Goal: Information Seeking & Learning: Learn about a topic

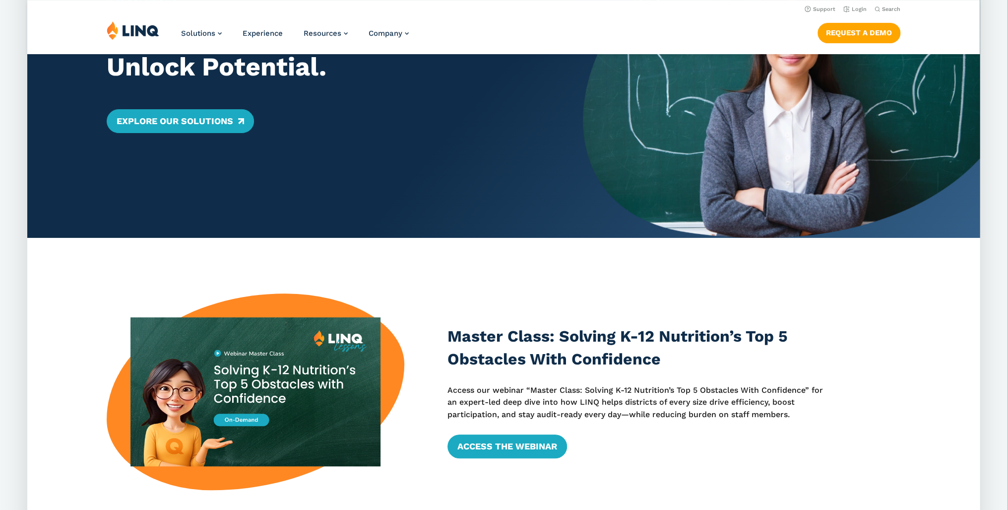
scroll to position [79, 0]
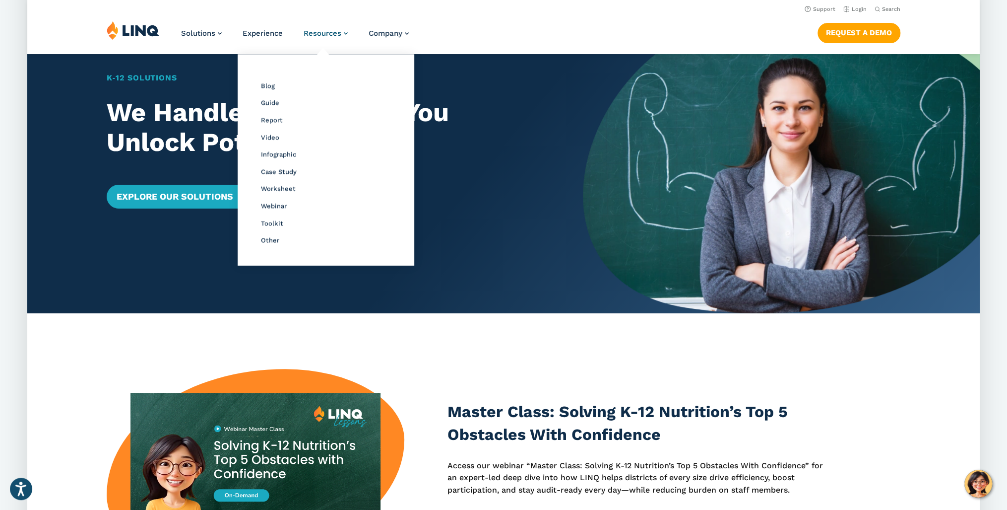
click at [331, 34] on span "Resources" at bounding box center [323, 33] width 38 height 9
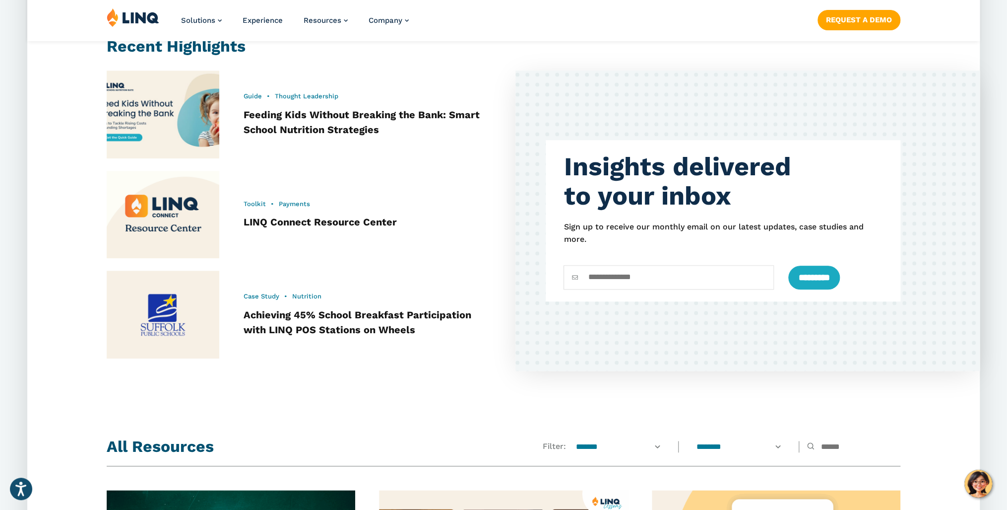
scroll to position [595, 0]
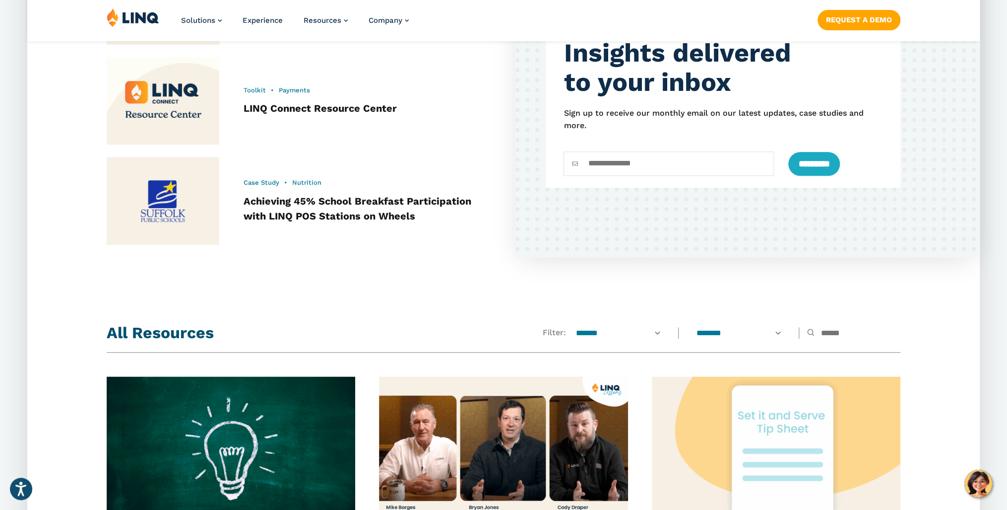
click at [625, 329] on select "**********" at bounding box center [618, 333] width 99 height 11
select select "*****"
click at [569, 328] on select "**********" at bounding box center [618, 333] width 99 height 11
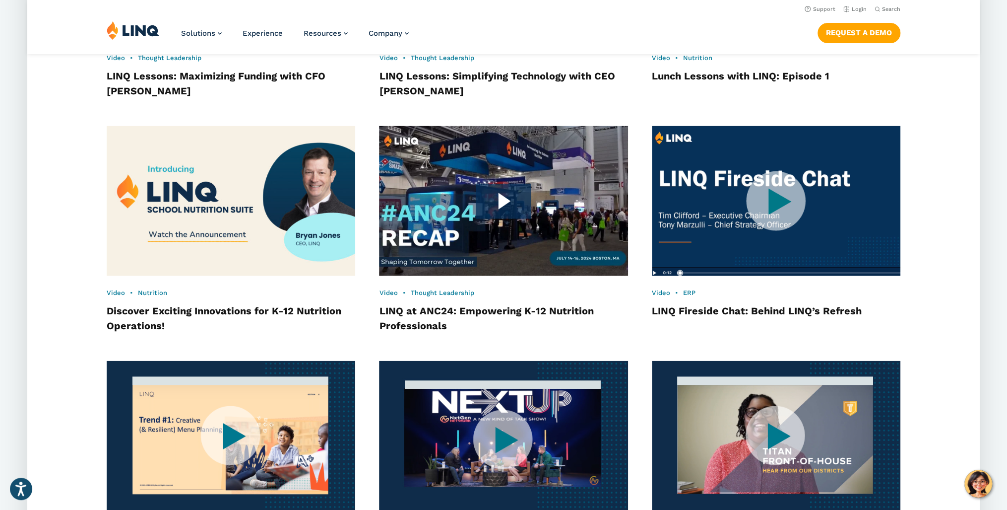
scroll to position [1310, 0]
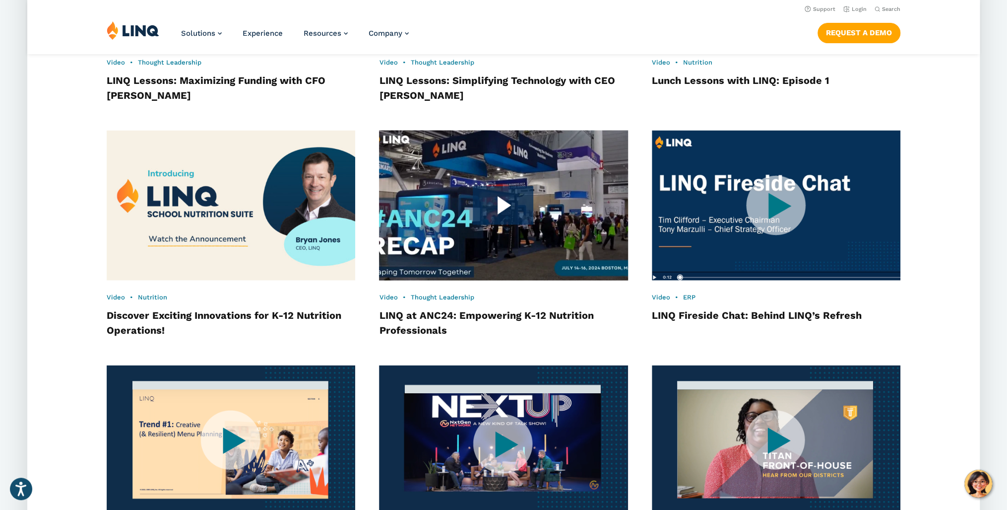
click at [551, 209] on img at bounding box center [503, 205] width 273 height 165
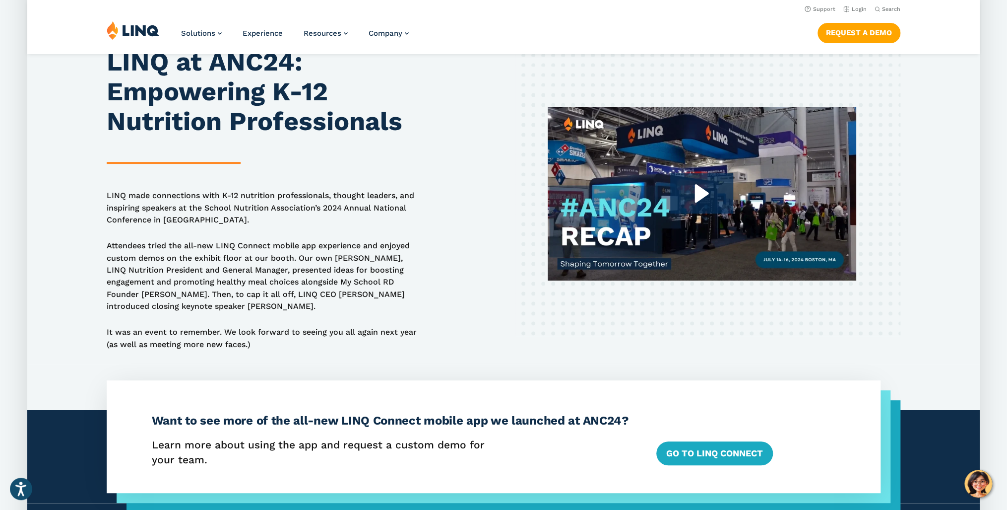
scroll to position [79, 0]
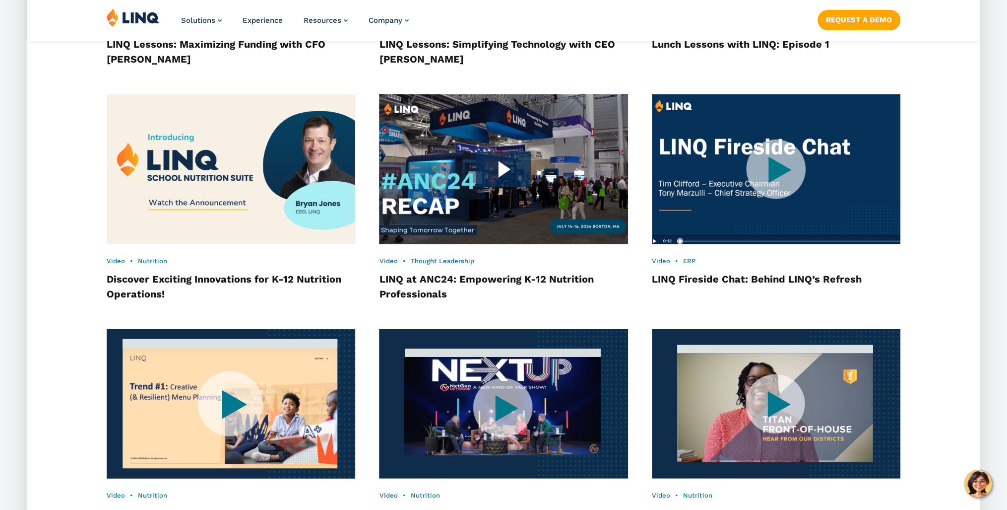
scroll to position [1389, 0]
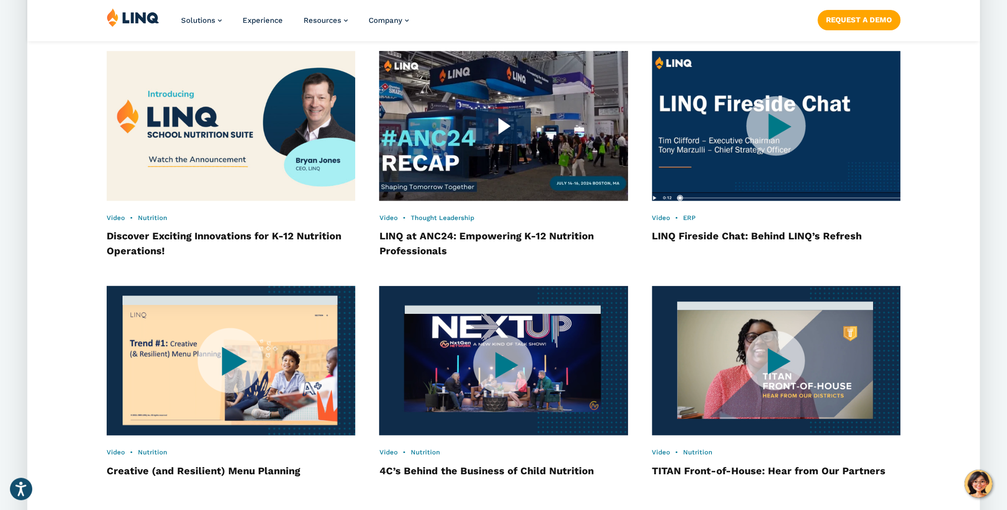
click at [247, 347] on img at bounding box center [230, 360] width 273 height 165
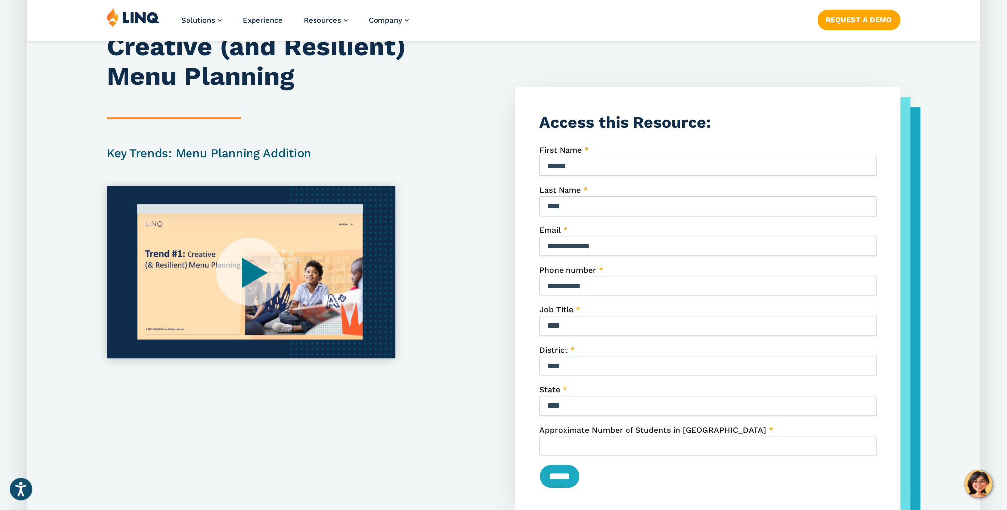
scroll to position [119, 0]
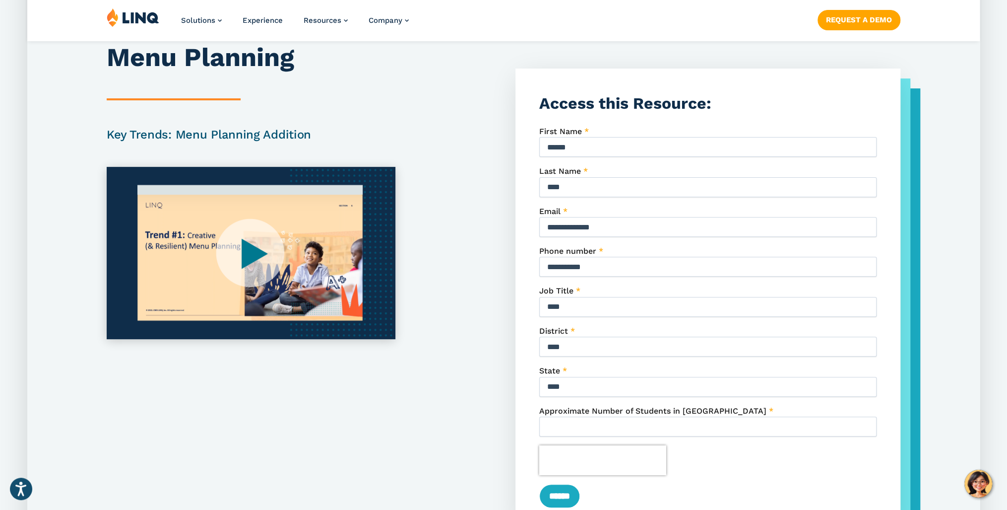
click at [242, 258] on img at bounding box center [251, 253] width 289 height 172
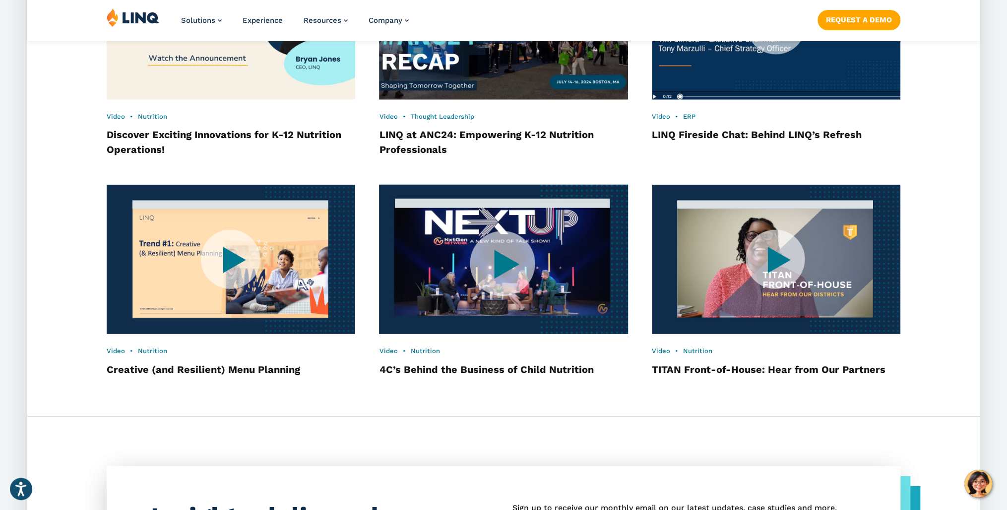
scroll to position [1508, 0]
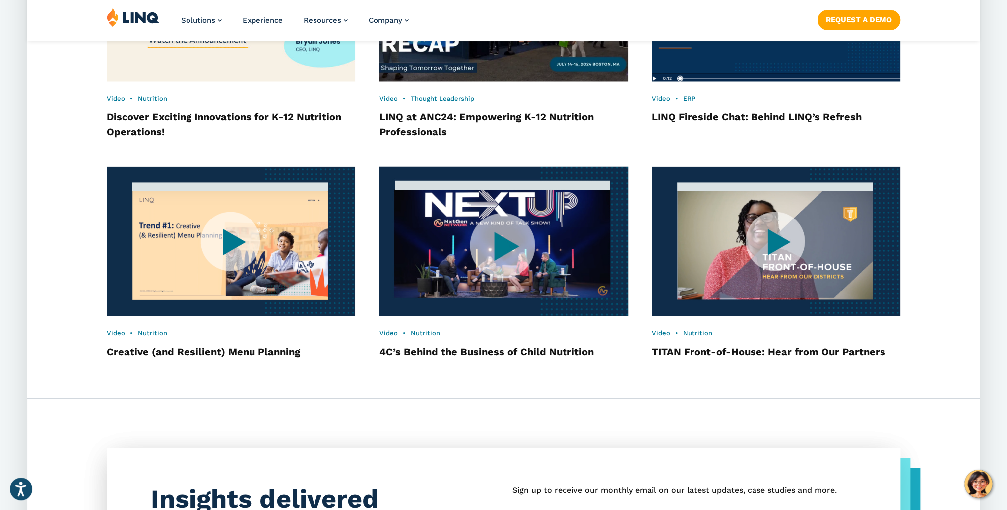
click at [505, 251] on img at bounding box center [503, 241] width 273 height 165
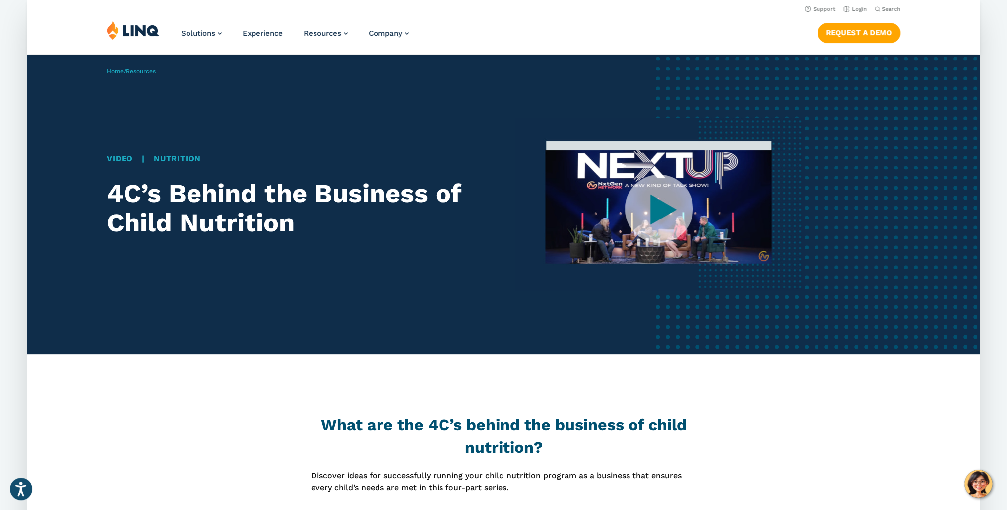
click at [643, 216] on img at bounding box center [660, 204] width 289 height 172
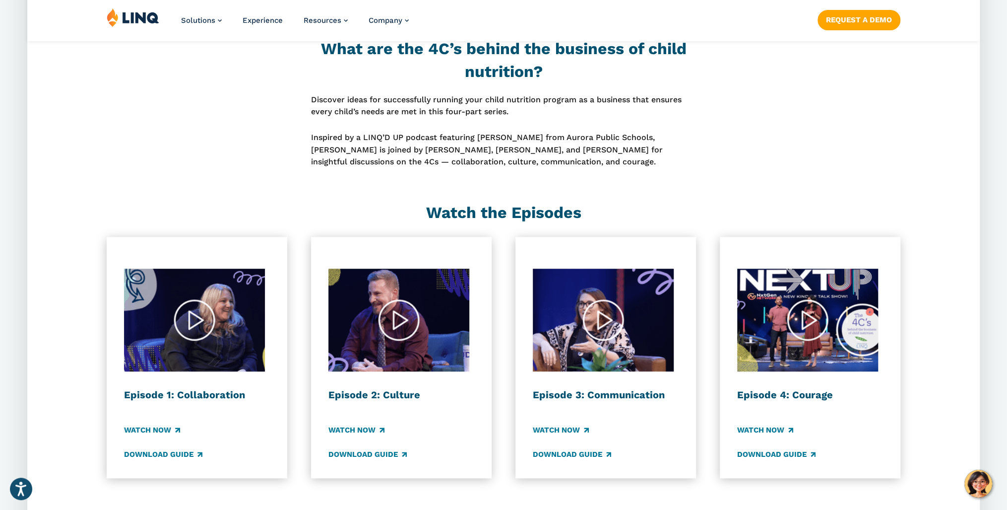
scroll to position [476, 0]
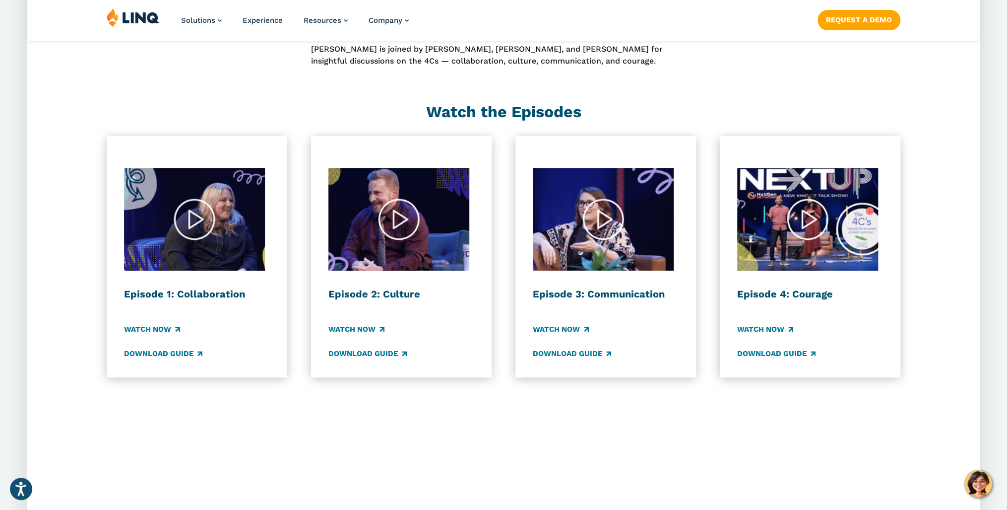
click at [194, 236] on img at bounding box center [194, 219] width 141 height 103
click at [165, 330] on link "Watch Now" at bounding box center [152, 329] width 56 height 11
click at [371, 326] on link "Watch Now" at bounding box center [356, 329] width 56 height 11
click at [470, 328] on div "Watch Now" at bounding box center [401, 329] width 146 height 11
click at [134, 177] on img at bounding box center [194, 219] width 141 height 103
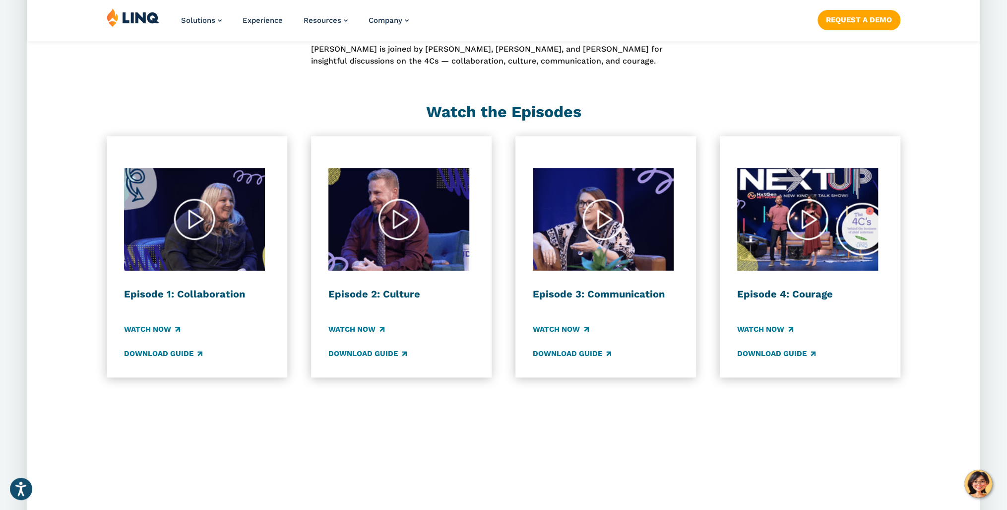
click at [121, 165] on div "Episode 1: Collaboration Watch Now Download Guide" at bounding box center [197, 256] width 181 height 241
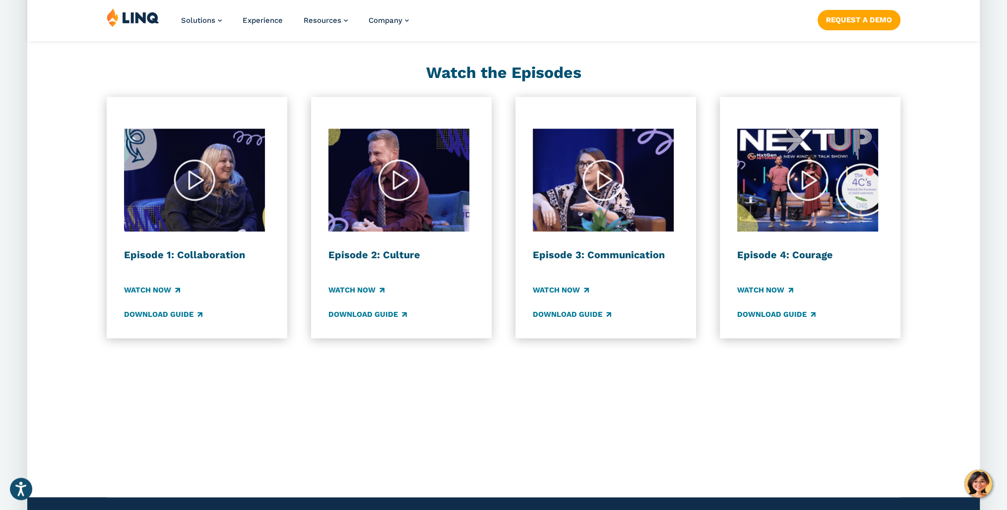
scroll to position [516, 0]
click at [404, 174] on img at bounding box center [398, 179] width 141 height 103
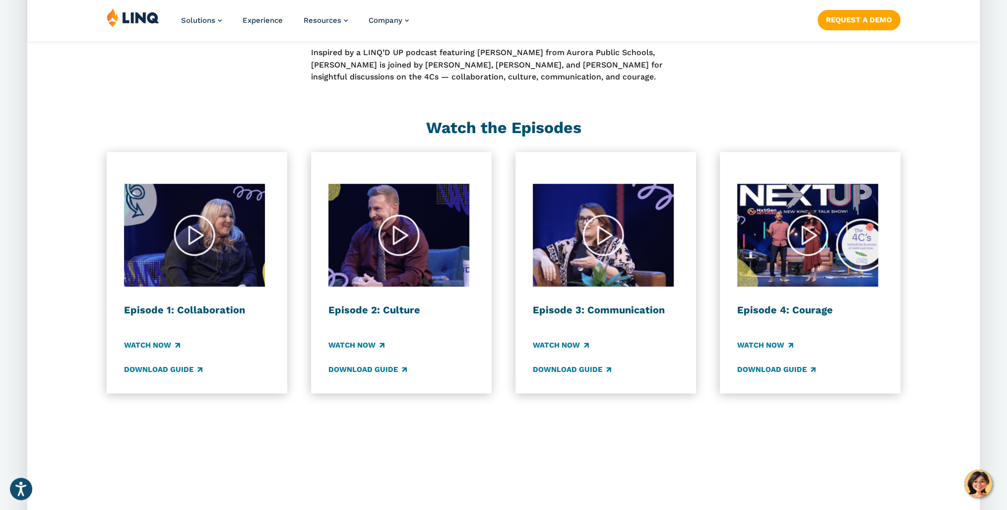
scroll to position [476, 0]
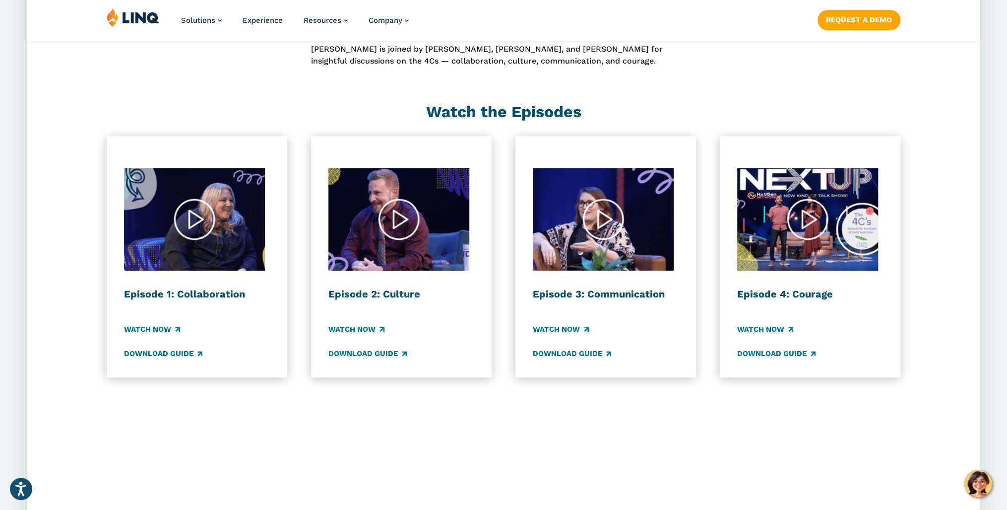
click at [397, 215] on img at bounding box center [398, 219] width 141 height 103
click at [206, 228] on img at bounding box center [194, 219] width 141 height 103
click at [185, 204] on img at bounding box center [194, 219] width 141 height 103
click at [154, 328] on link "Watch Now" at bounding box center [152, 329] width 56 height 11
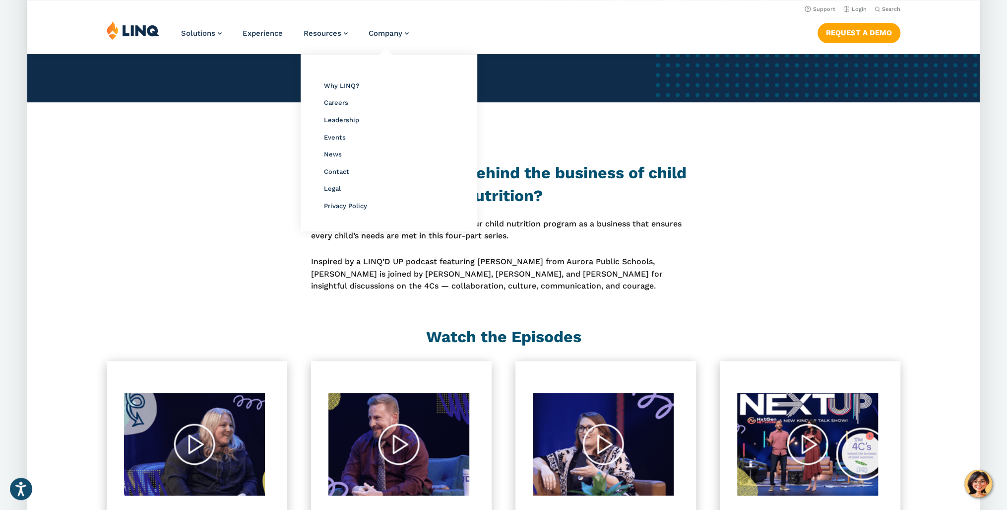
scroll to position [238, 0]
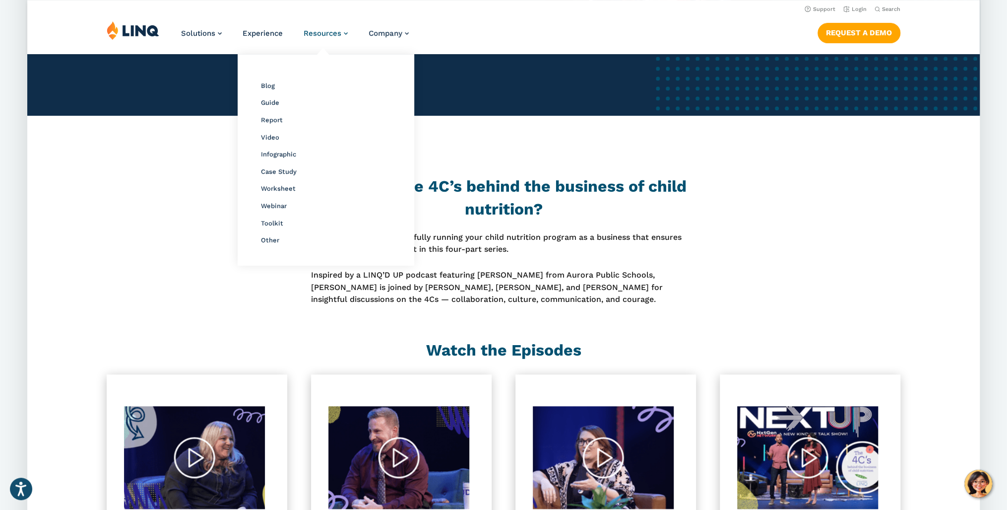
click at [335, 32] on span "Resources" at bounding box center [323, 33] width 38 height 9
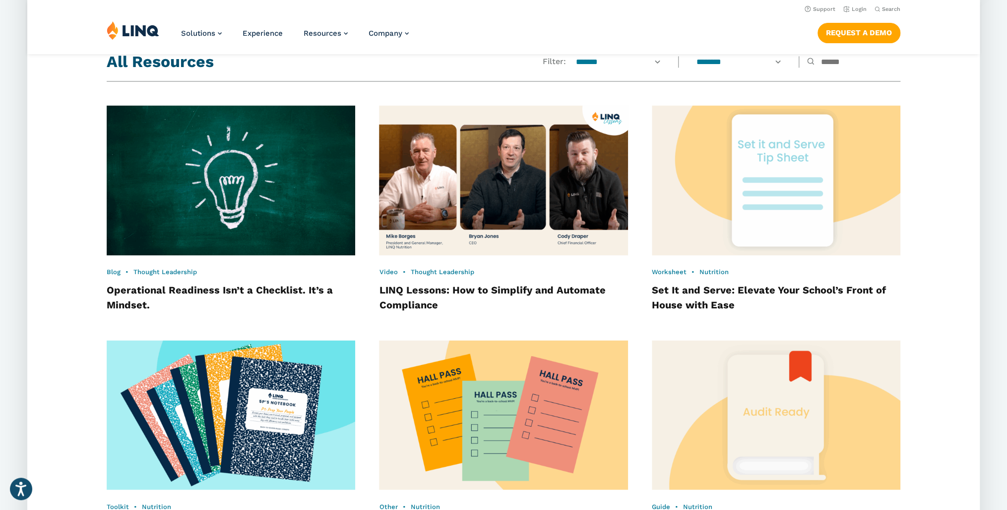
scroll to position [794, 0]
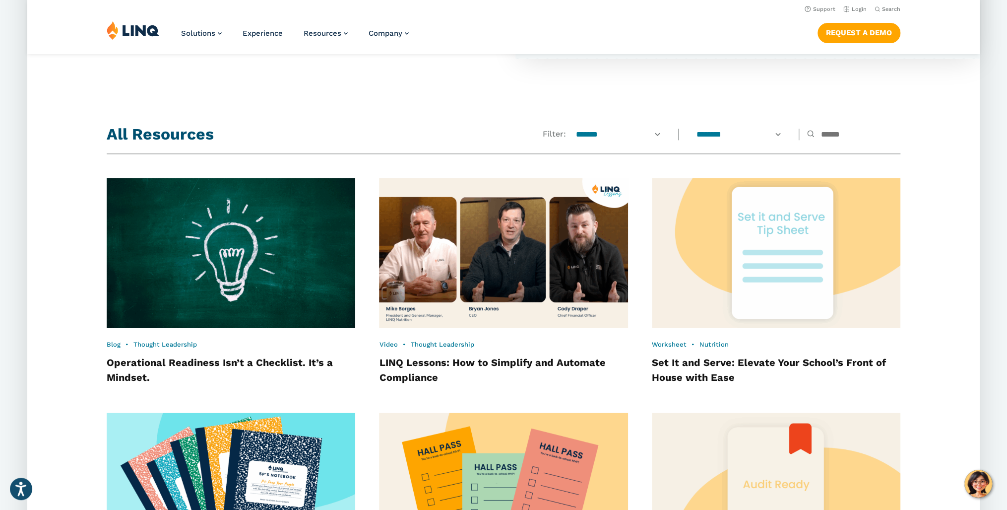
drag, startPoint x: 729, startPoint y: 130, endPoint x: 718, endPoint y: 131, distance: 11.1
click at [729, 130] on select "**********" at bounding box center [739, 134] width 99 height 11
click at [569, 139] on select "**********" at bounding box center [618, 134] width 99 height 11
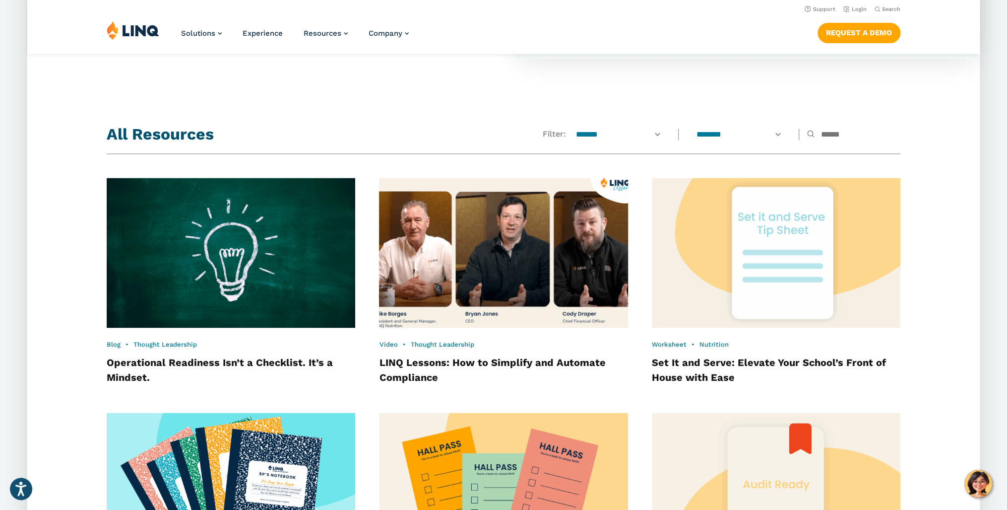
select select "*****"
click at [569, 129] on select "**********" at bounding box center [618, 134] width 99 height 11
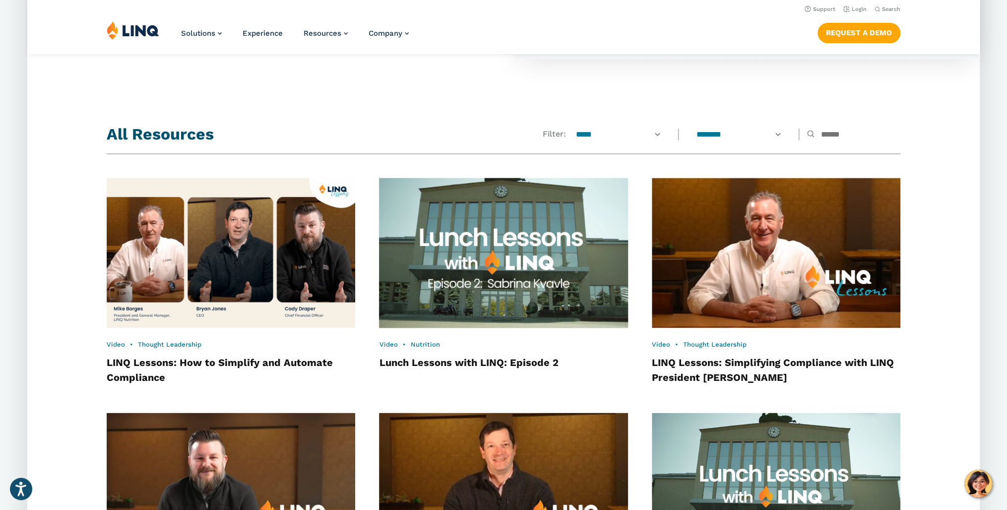
click at [460, 270] on img at bounding box center [503, 252] width 273 height 165
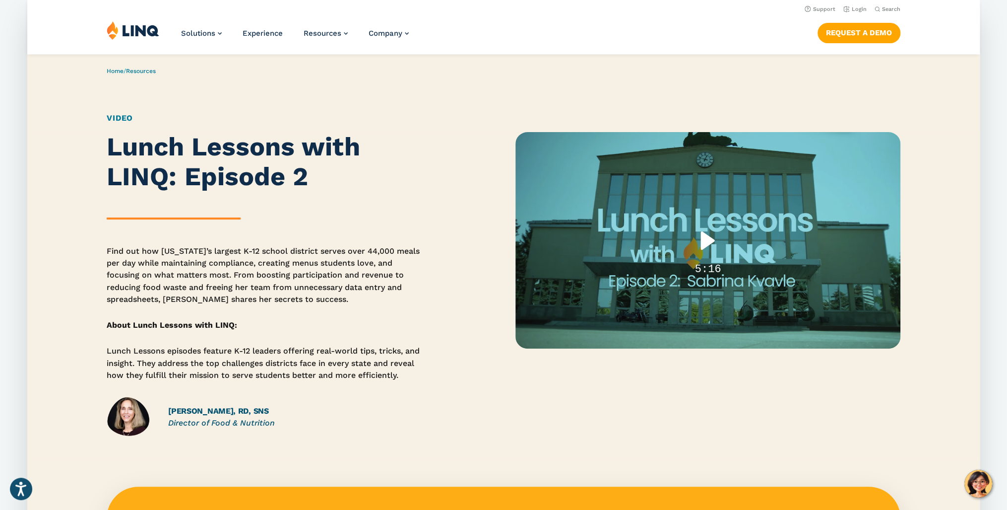
click at [691, 247] on div "Play" at bounding box center [707, 240] width 63 height 40
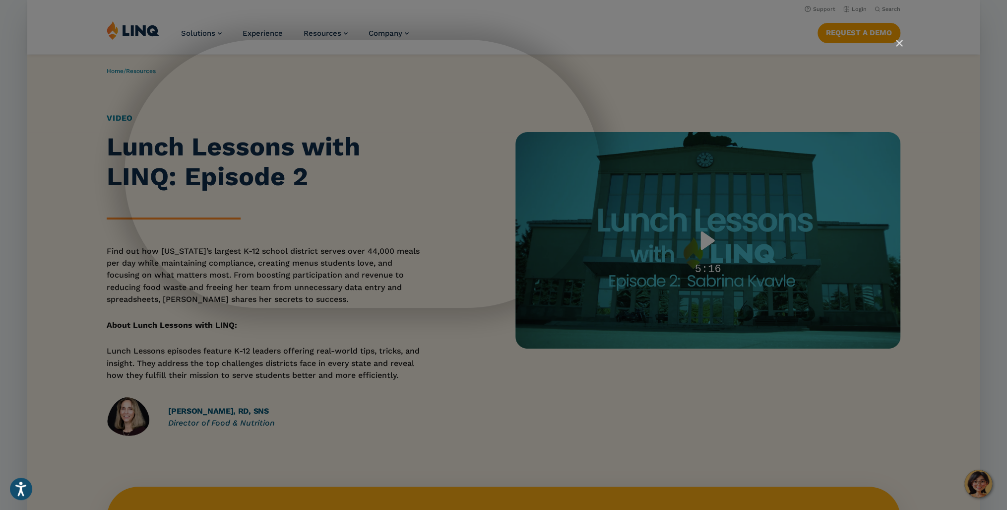
click at [691, 247] on div "Lunch Lessons: Episode 2" at bounding box center [507, 255] width 765 height 430
